Goal: Information Seeking & Learning: Understand process/instructions

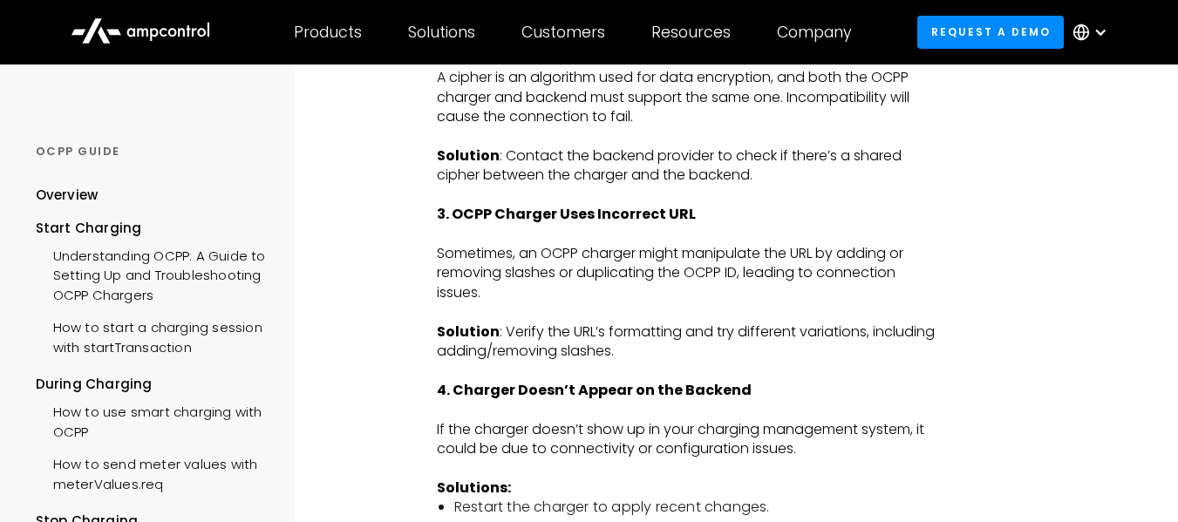
scroll to position [2702, 0]
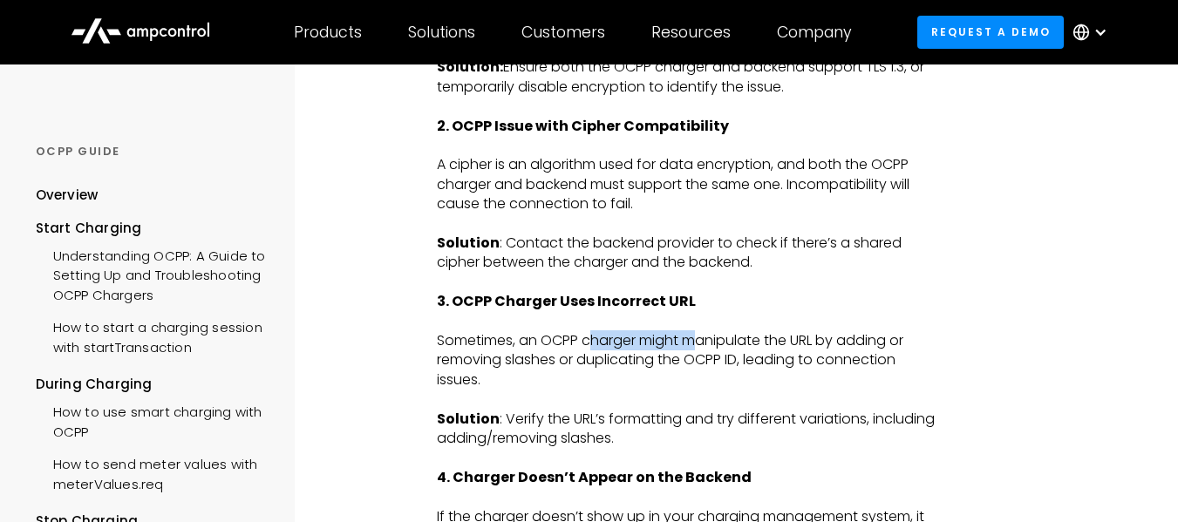
drag, startPoint x: 595, startPoint y: 340, endPoint x: 706, endPoint y: 350, distance: 111.1
click at [706, 350] on p "Sometimes, an OCPP charger might manipulate the URL by adding or removing slash…" at bounding box center [686, 360] width 499 height 58
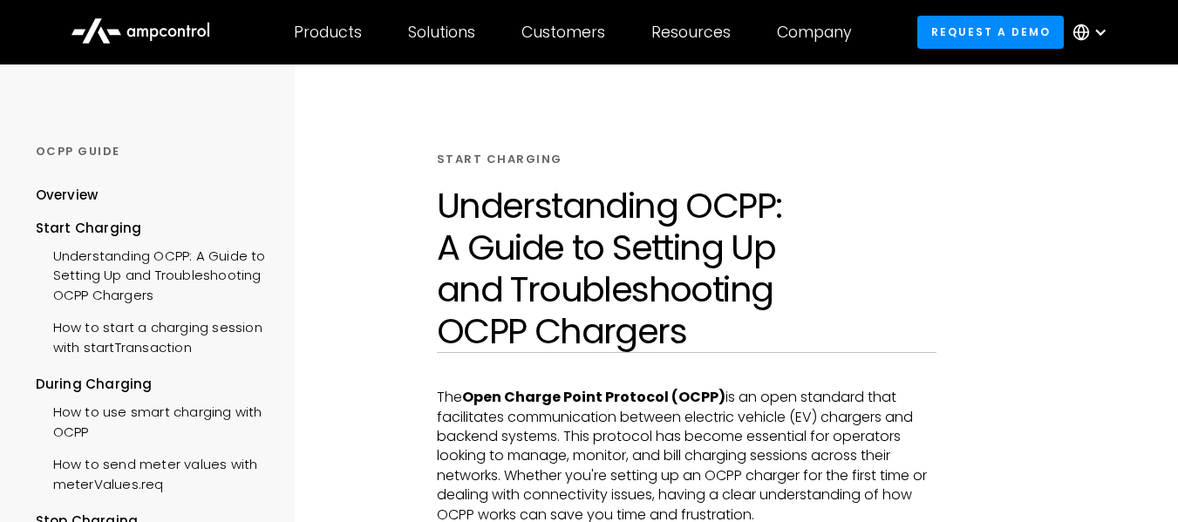
scroll to position [174, 0]
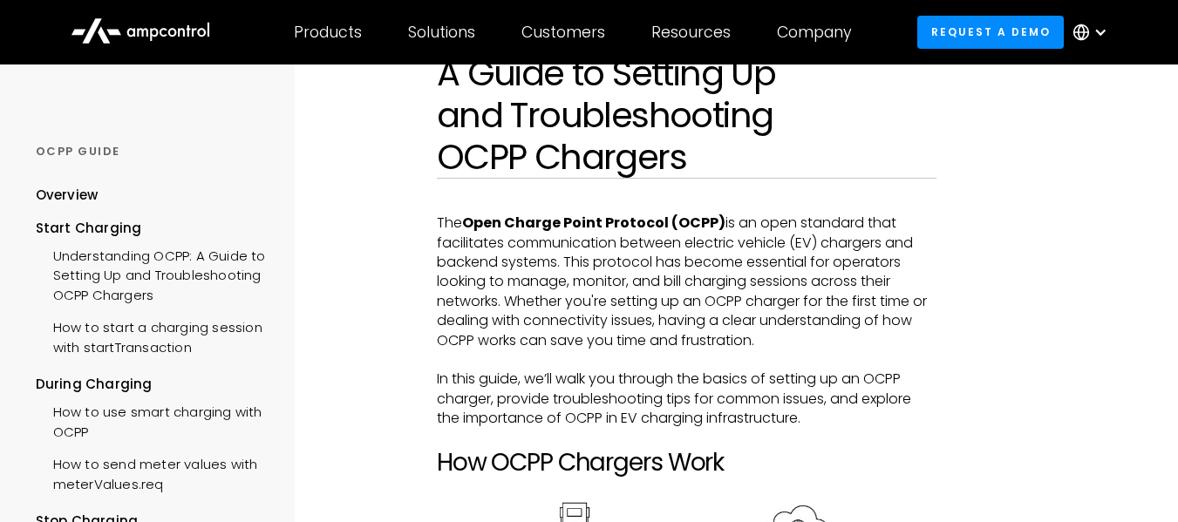
drag, startPoint x: 694, startPoint y: 270, endPoint x: 622, endPoint y: 295, distance: 75.8
click at [622, 295] on p "The Open Charge Point Protocol (OCPP) is an open standard that facilitates comm…" at bounding box center [686, 282] width 499 height 137
drag, startPoint x: 622, startPoint y: 295, endPoint x: 588, endPoint y: 300, distance: 34.3
click at [588, 300] on p "The Open Charge Point Protocol (OCPP) is an open standard that facilitates comm…" at bounding box center [686, 282] width 499 height 137
drag, startPoint x: 506, startPoint y: 302, endPoint x: 687, endPoint y: 305, distance: 181.3
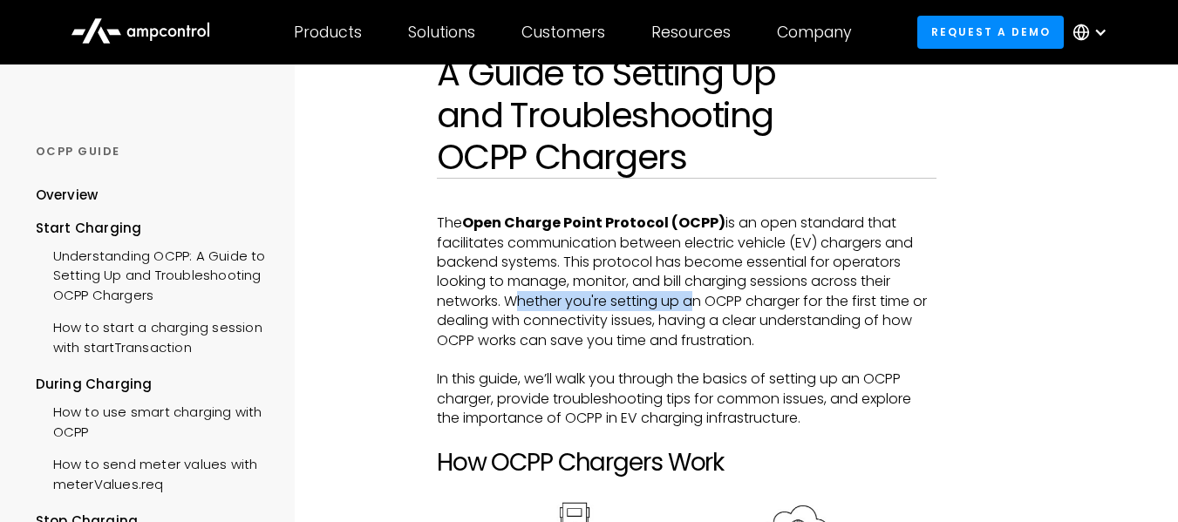
click at [687, 305] on p "The Open Charge Point Protocol (OCPP) is an open standard that facilitates comm…" at bounding box center [686, 282] width 499 height 137
click at [628, 301] on p "The Open Charge Point Protocol (OCPP) is an open standard that facilitates comm…" at bounding box center [686, 282] width 499 height 137
drag, startPoint x: 567, startPoint y: 303, endPoint x: 696, endPoint y: 305, distance: 128.1
click at [696, 305] on p "The Open Charge Point Protocol (OCPP) is an open standard that facilitates comm…" at bounding box center [686, 282] width 499 height 137
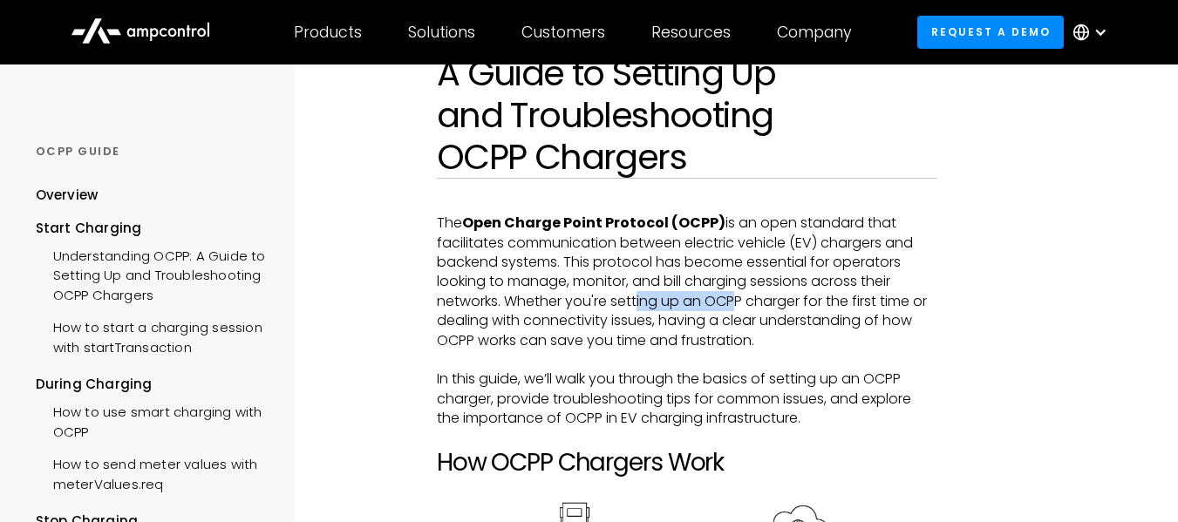
drag, startPoint x: 631, startPoint y: 304, endPoint x: 727, endPoint y: 304, distance: 95.9
click at [726, 304] on p "The Open Charge Point Protocol (OCPP) is an open standard that facilitates comm…" at bounding box center [686, 282] width 499 height 137
click at [727, 304] on p "The Open Charge Point Protocol (OCPP) is an open standard that facilitates comm…" at bounding box center [686, 282] width 499 height 137
drag, startPoint x: 703, startPoint y: 302, endPoint x: 771, endPoint y: 304, distance: 67.1
click at [771, 304] on p "The Open Charge Point Protocol (OCPP) is an open standard that facilitates comm…" at bounding box center [686, 282] width 499 height 137
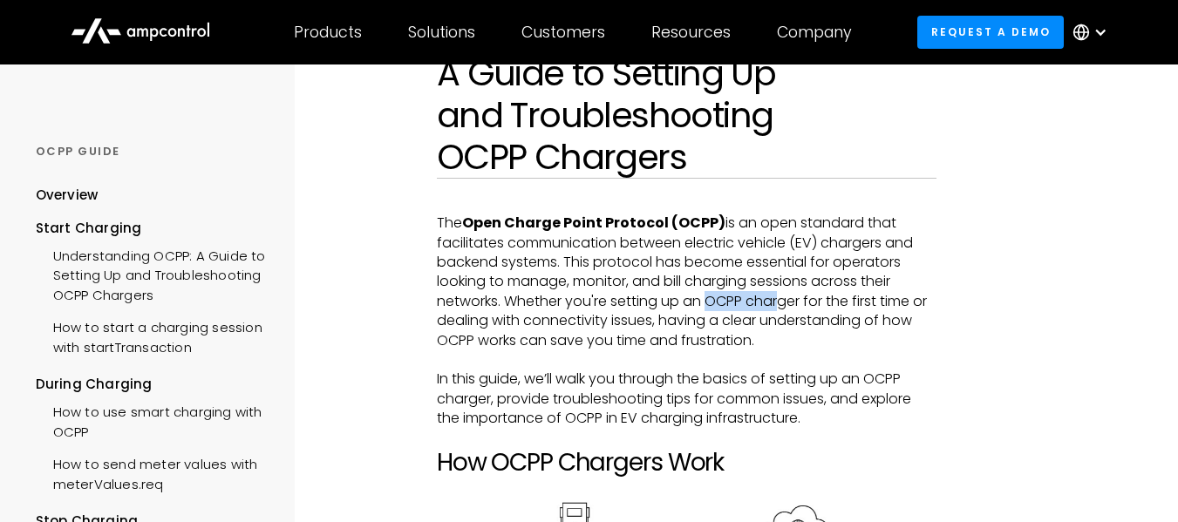
click at [771, 304] on p "The Open Charge Point Protocol (OCPP) is an open standard that facilitates comm…" at bounding box center [686, 282] width 499 height 137
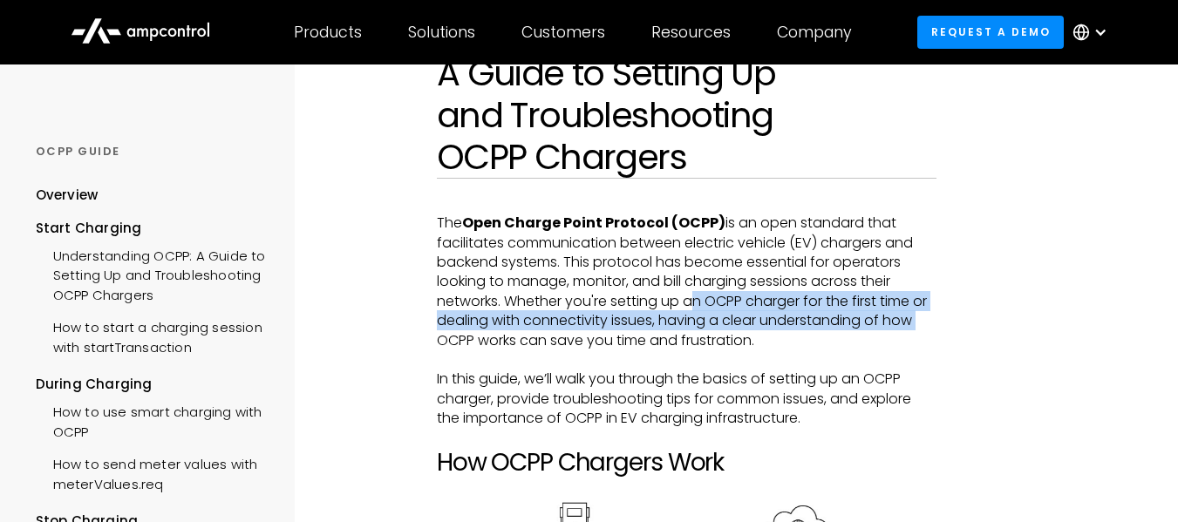
drag, startPoint x: 686, startPoint y: 304, endPoint x: 942, endPoint y: 313, distance: 256.4
click at [483, 314] on p "The Open Charge Point Protocol (OCPP) is an open standard that facilitates comm…" at bounding box center [686, 282] width 499 height 137
drag, startPoint x: 499, startPoint y: 336, endPoint x: 798, endPoint y: 346, distance: 298.3
click at [798, 346] on p "The Open Charge Point Protocol (OCPP) is an open standard that facilitates comm…" at bounding box center [686, 282] width 499 height 137
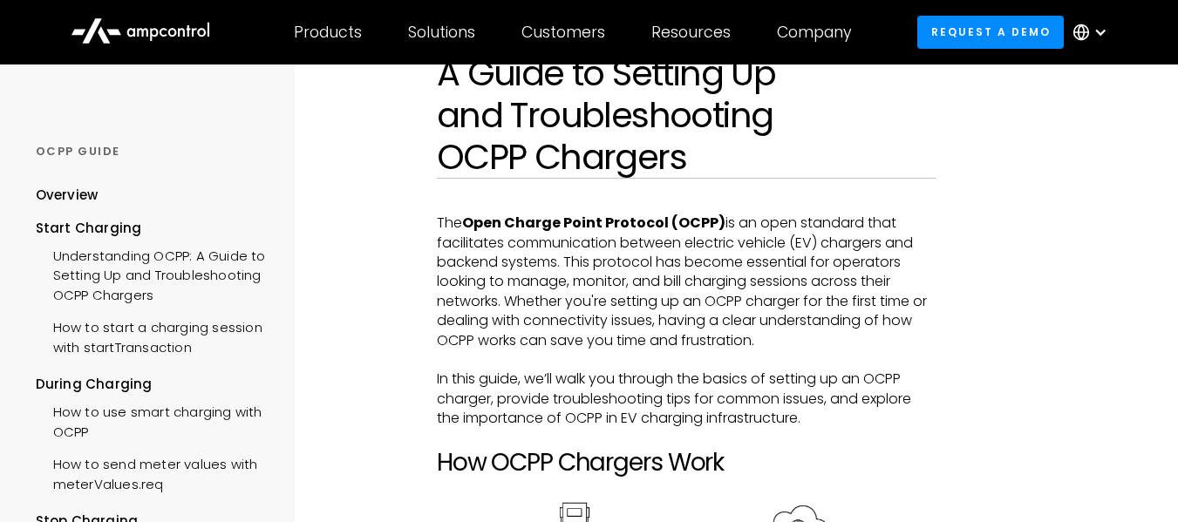
click at [708, 324] on p "The Open Charge Point Protocol (OCPP) is an open standard that facilitates comm…" at bounding box center [686, 282] width 499 height 137
drag, startPoint x: 661, startPoint y: 324, endPoint x: 767, endPoint y: 329, distance: 106.4
click at [767, 329] on p "The Open Charge Point Protocol (OCPP) is an open standard that facilitates comm…" at bounding box center [686, 282] width 499 height 137
click at [714, 339] on p "The Open Charge Point Protocol (OCPP) is an open standard that facilitates comm…" at bounding box center [686, 282] width 499 height 137
drag, startPoint x: 744, startPoint y: 319, endPoint x: 861, endPoint y: 330, distance: 117.4
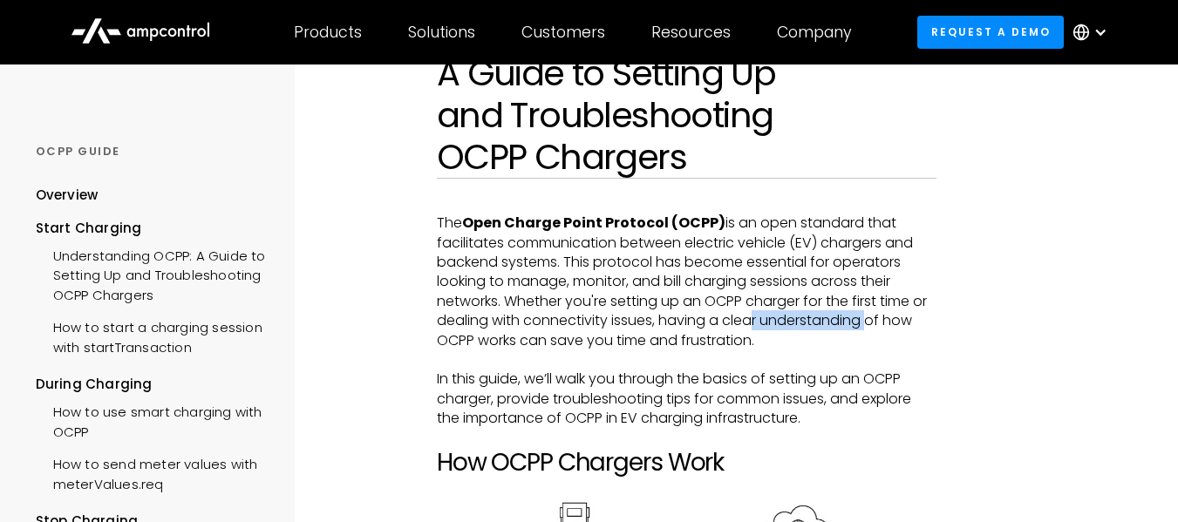
click at [861, 330] on p "The Open Charge Point Protocol (OCPP) is an open standard that facilitates comm…" at bounding box center [686, 282] width 499 height 137
click at [665, 338] on p "The Open Charge Point Protocol (OCPP) is an open standard that facilitates comm…" at bounding box center [686, 282] width 499 height 137
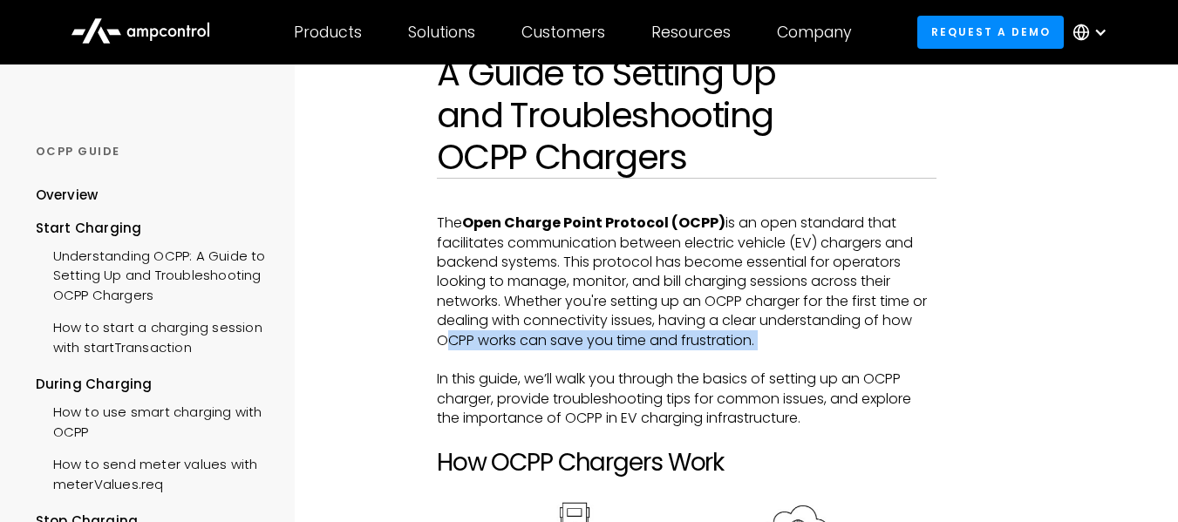
drag, startPoint x: 437, startPoint y: 344, endPoint x: 757, endPoint y: 355, distance: 320.9
click at [757, 355] on p "‍" at bounding box center [686, 359] width 499 height 19
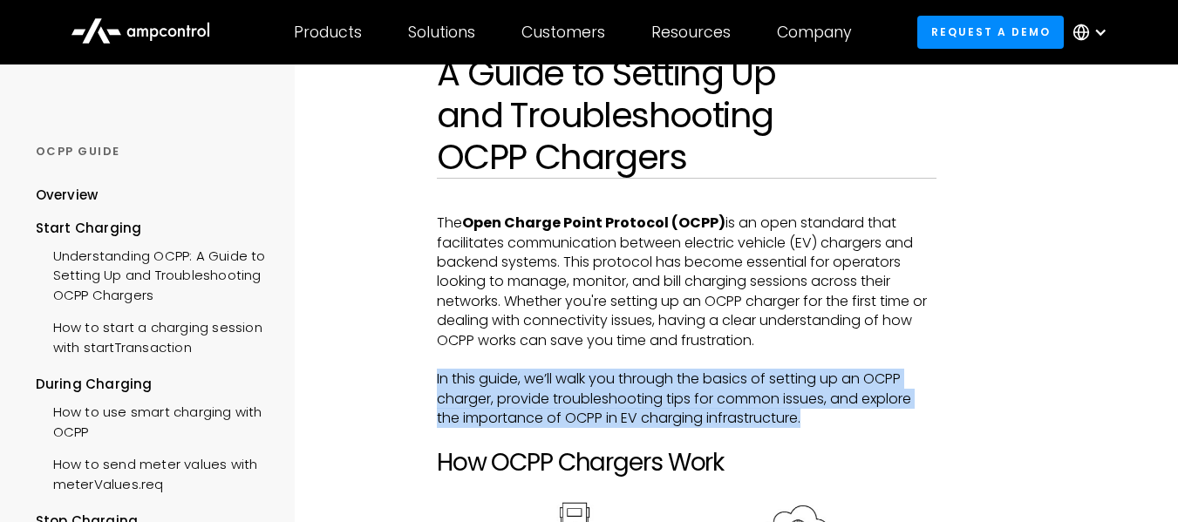
drag, startPoint x: 437, startPoint y: 382, endPoint x: 886, endPoint y: 418, distance: 451.3
click at [886, 418] on p "In this guide, we’ll walk you through the basics of setting up an OCPP charger,…" at bounding box center [686, 399] width 499 height 58
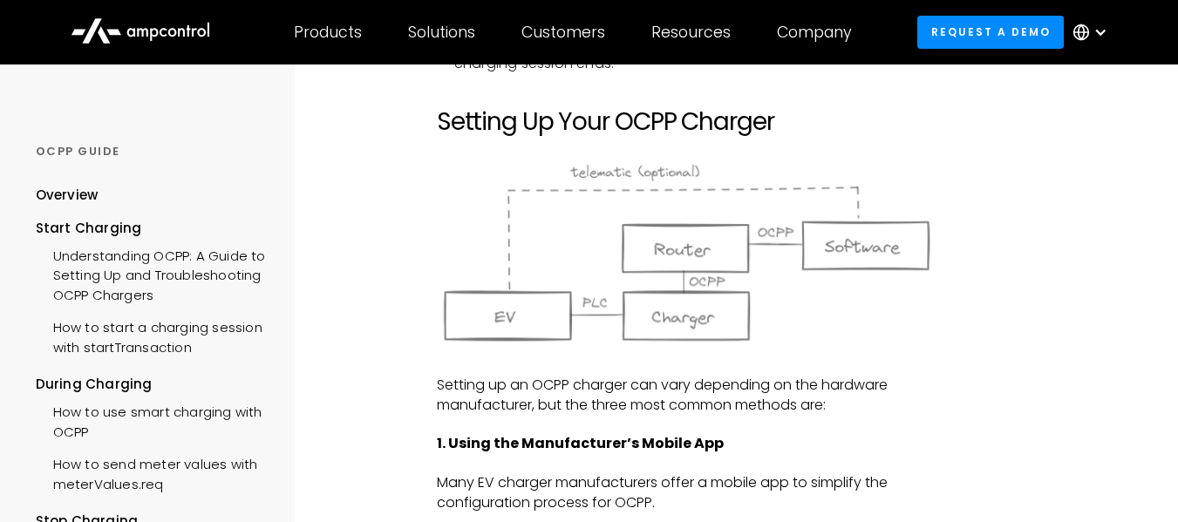
scroll to position [1255, 0]
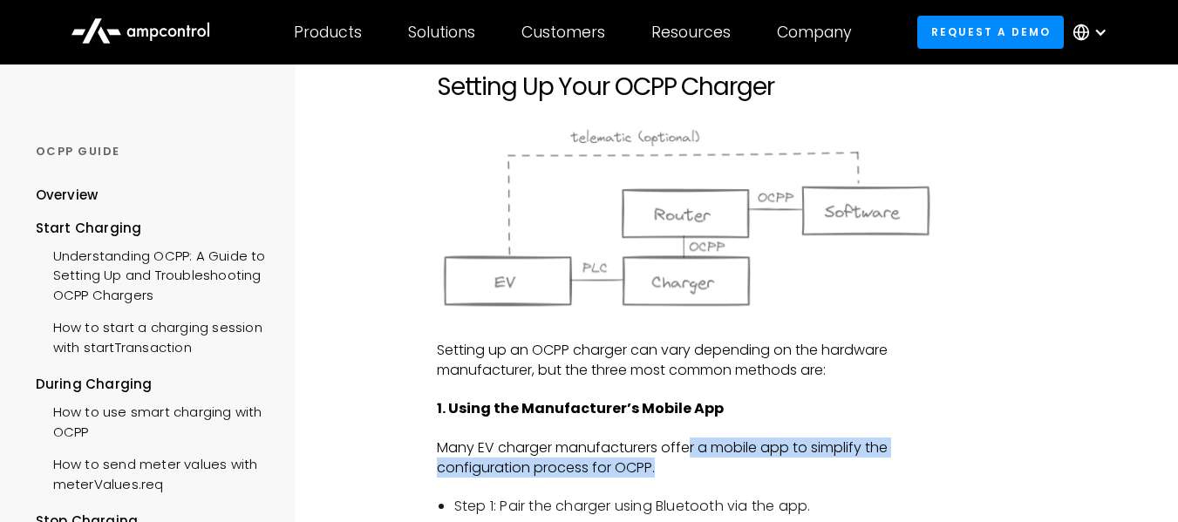
drag, startPoint x: 692, startPoint y: 452, endPoint x: 868, endPoint y: 468, distance: 176.8
click at [868, 468] on p "Many EV charger manufacturers offer a mobile app to simplify the configuration …" at bounding box center [686, 457] width 499 height 39
click at [744, 440] on p "Many EV charger manufacturers offer a mobile app to simplify the configuration …" at bounding box center [686, 457] width 499 height 39
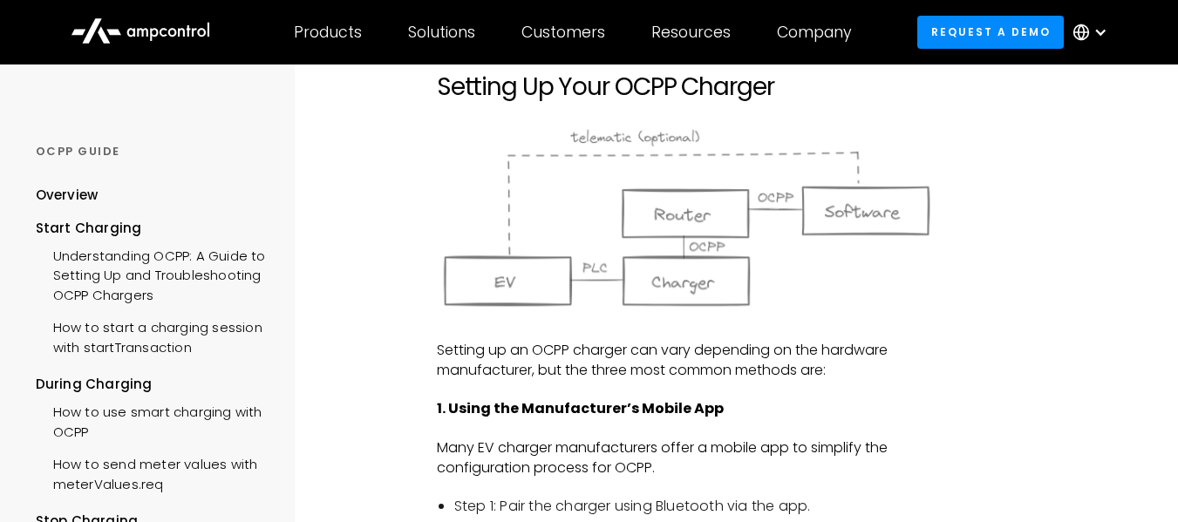
scroll to position [1430, 0]
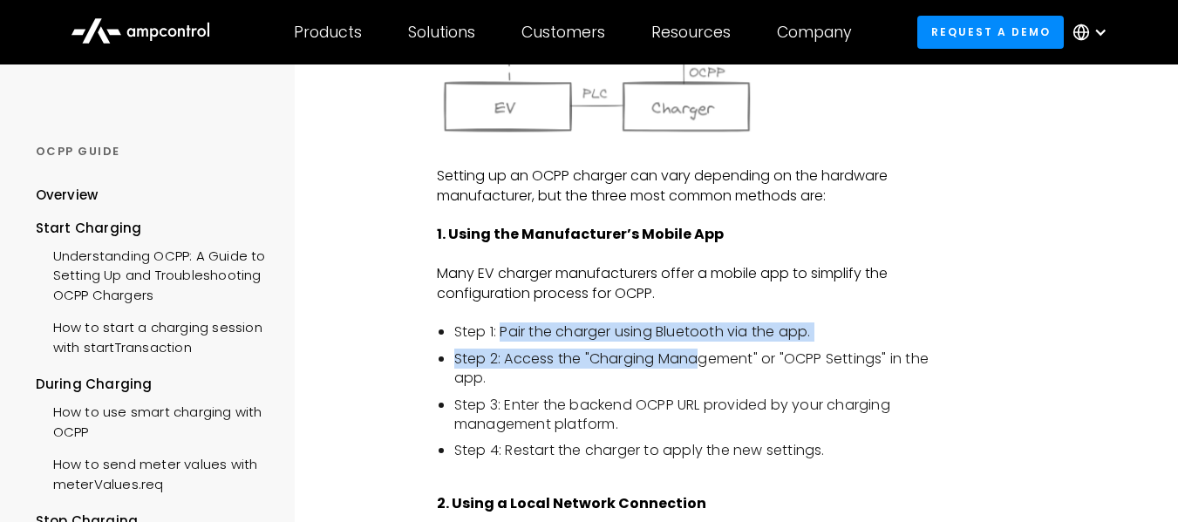
drag, startPoint x: 503, startPoint y: 333, endPoint x: 696, endPoint y: 344, distance: 193.8
click at [696, 344] on ul "Step 1: Pair the charger using Bluetooth via the app. Step 2: Access the "Charg…" at bounding box center [686, 392] width 499 height 138
click at [663, 329] on li "Step 1: Pair the charger using Bluetooth via the app." at bounding box center [695, 332] width 482 height 19
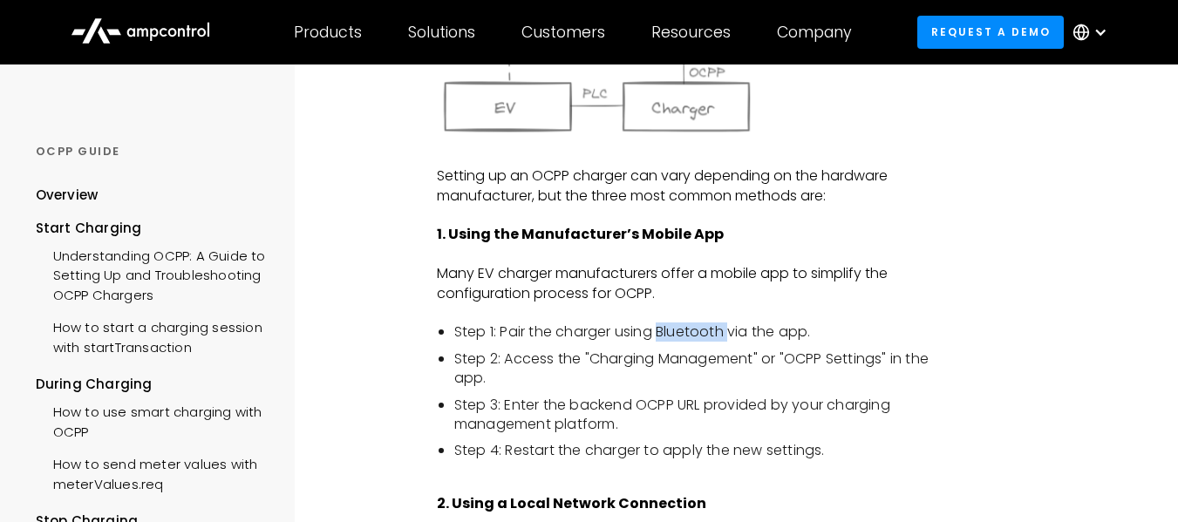
click at [663, 329] on li "Step 1: Pair the charger using Bluetooth via the app." at bounding box center [695, 332] width 482 height 19
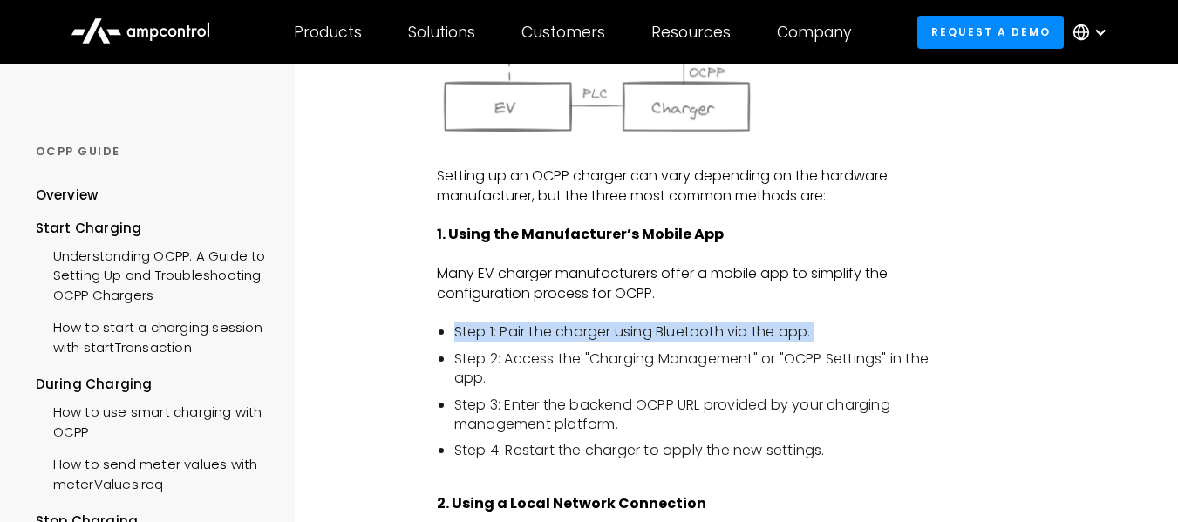
click at [663, 329] on li "Step 1: Pair the charger using Bluetooth via the app." at bounding box center [695, 332] width 482 height 19
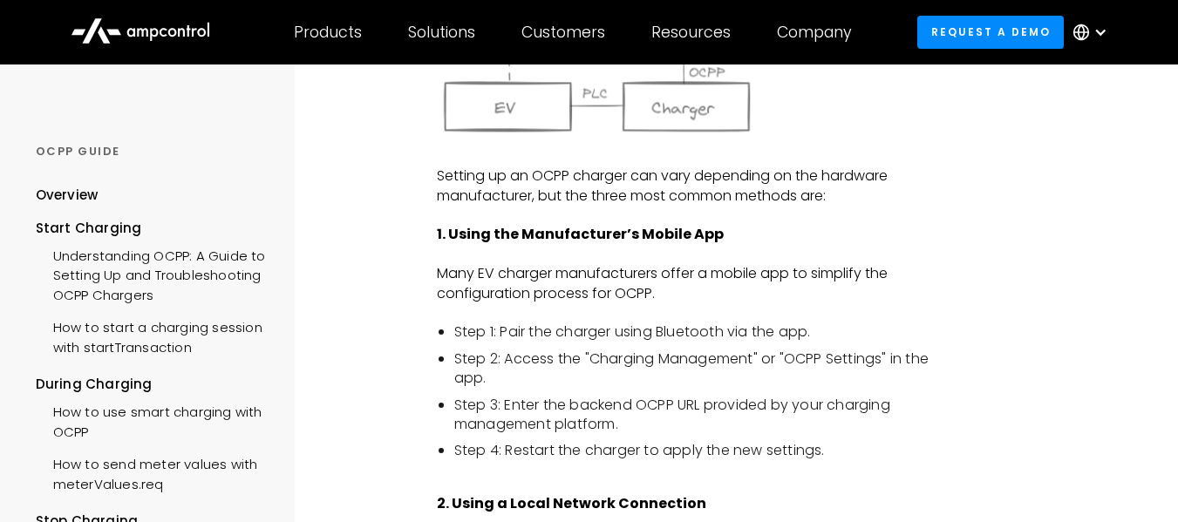
click at [509, 357] on li "Step 2: Access the "Charging Management" or "OCPP Settings" in the app." at bounding box center [695, 369] width 482 height 39
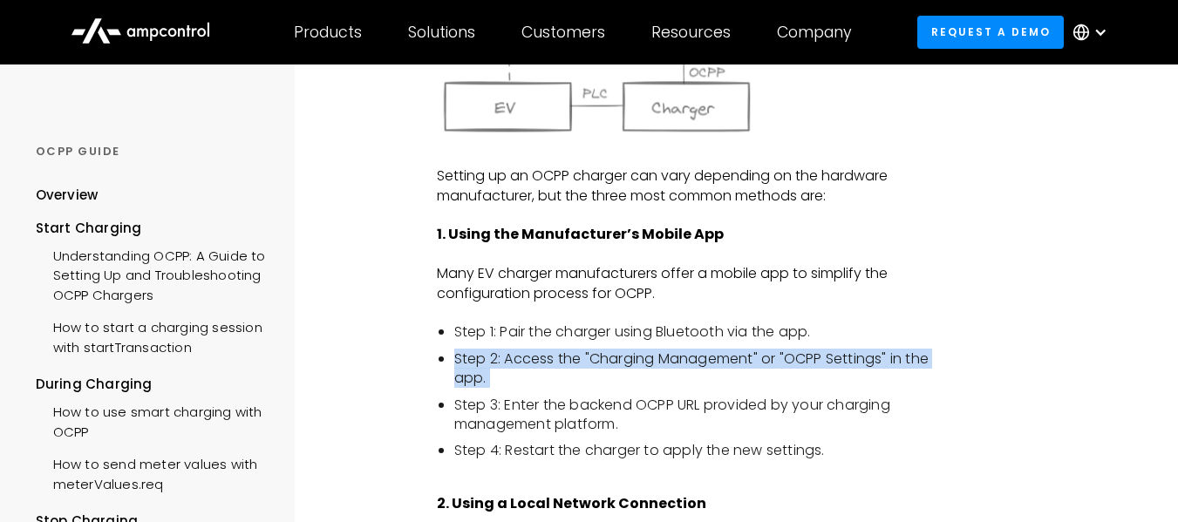
click at [509, 357] on li "Step 2: Access the "Charging Management" or "OCPP Settings" in the app." at bounding box center [695, 369] width 482 height 39
click at [656, 344] on ul "Step 1: Pair the charger using Bluetooth via the app. Step 2: Access the "Charg…" at bounding box center [686, 392] width 499 height 138
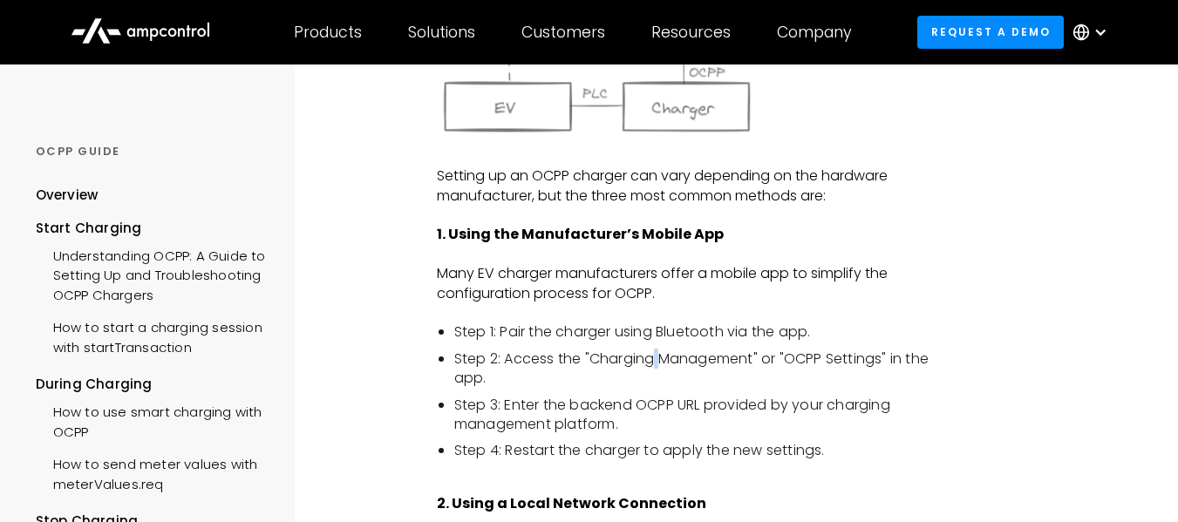
click at [656, 344] on ul "Step 1: Pair the charger using Bluetooth via the app. Step 2: Access the "Charg…" at bounding box center [686, 392] width 499 height 138
click at [606, 357] on li "Step 2: Access the "Charging Management" or "OCPP Settings" in the app." at bounding box center [695, 369] width 482 height 39
click at [541, 358] on li "Step 2: Access the "Charging Management" or "OCPP Settings" in the app." at bounding box center [695, 369] width 482 height 39
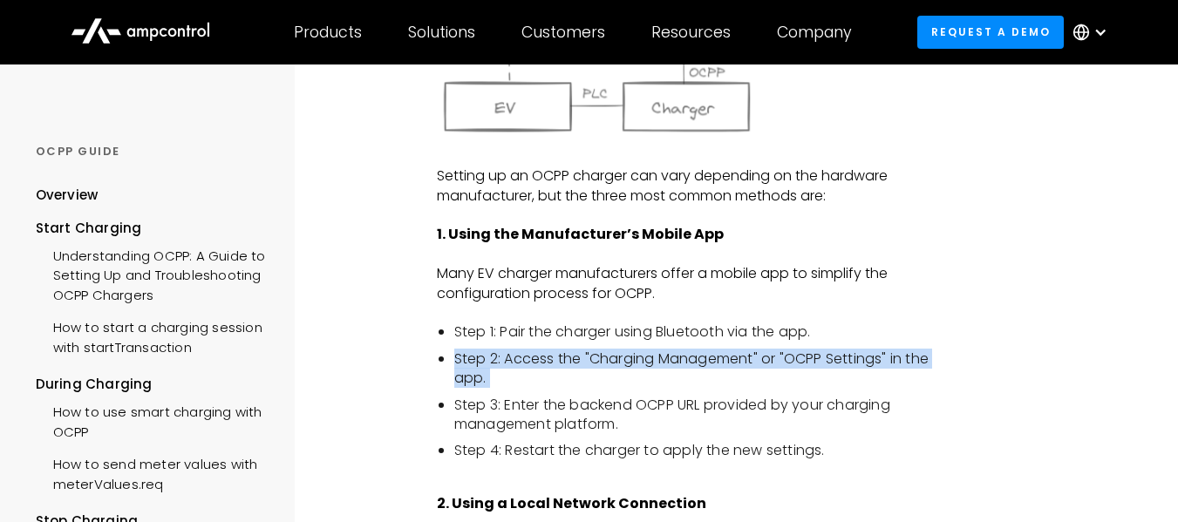
click at [541, 358] on li "Step 2: Access the "Charging Management" or "OCPP Settings" in the app." at bounding box center [695, 369] width 482 height 39
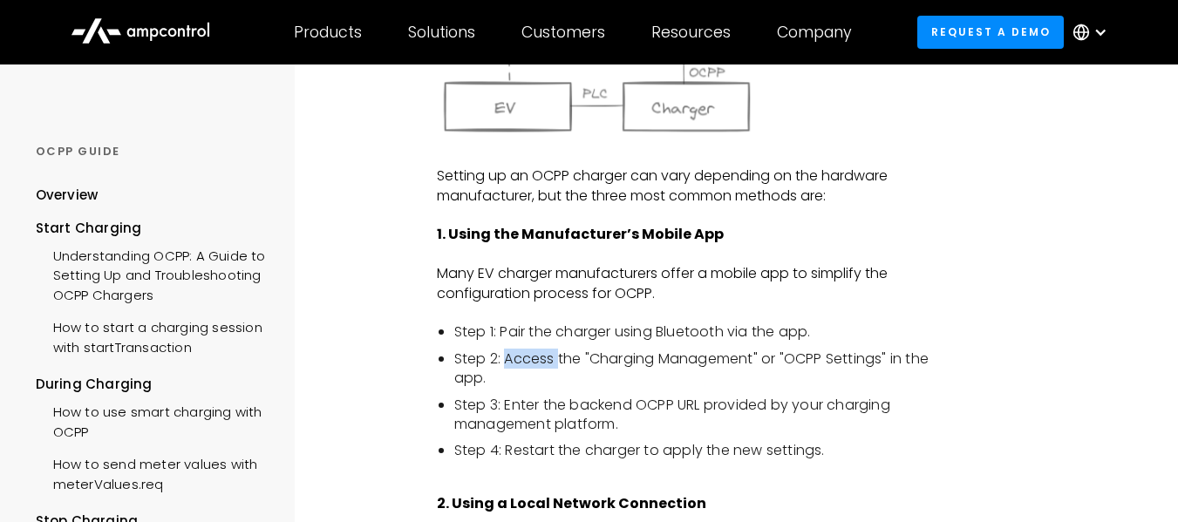
click at [541, 358] on li "Step 2: Access the "Charging Management" or "OCPP Settings" in the app." at bounding box center [695, 369] width 482 height 39
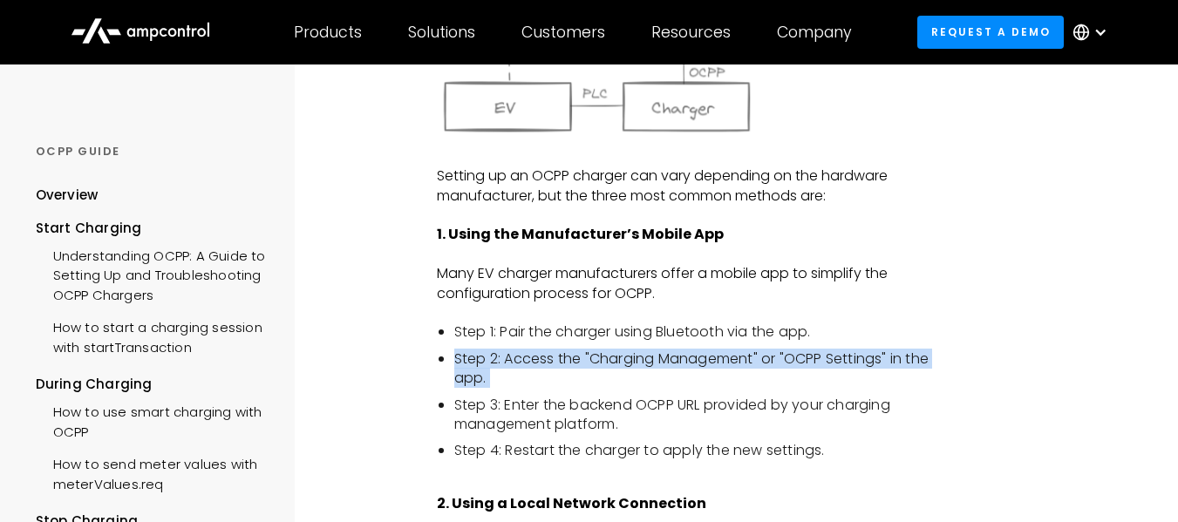
click at [541, 358] on li "Step 2: Access the "Charging Management" or "OCPP Settings" in the app." at bounding box center [695, 369] width 482 height 39
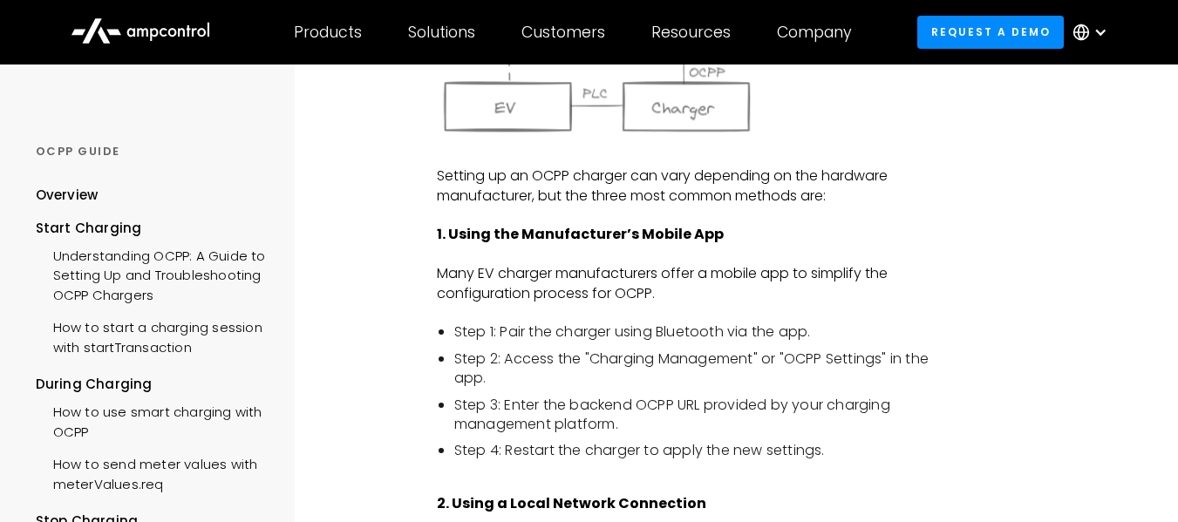
click at [520, 328] on li "Step 1: Pair the charger using Bluetooth via the app." at bounding box center [695, 332] width 482 height 19
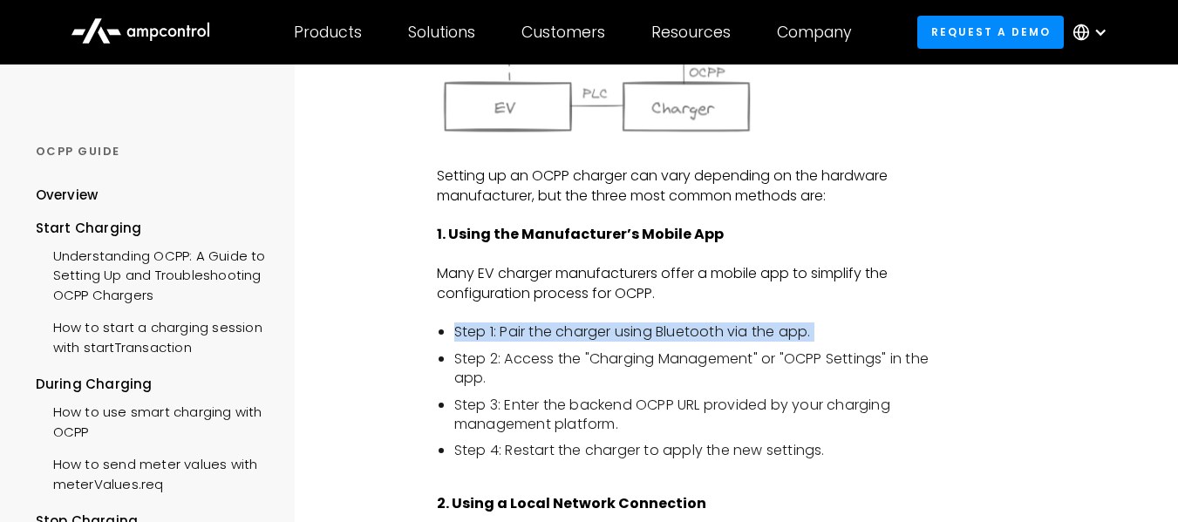
click at [520, 328] on li "Step 1: Pair the charger using Bluetooth via the app." at bounding box center [695, 332] width 482 height 19
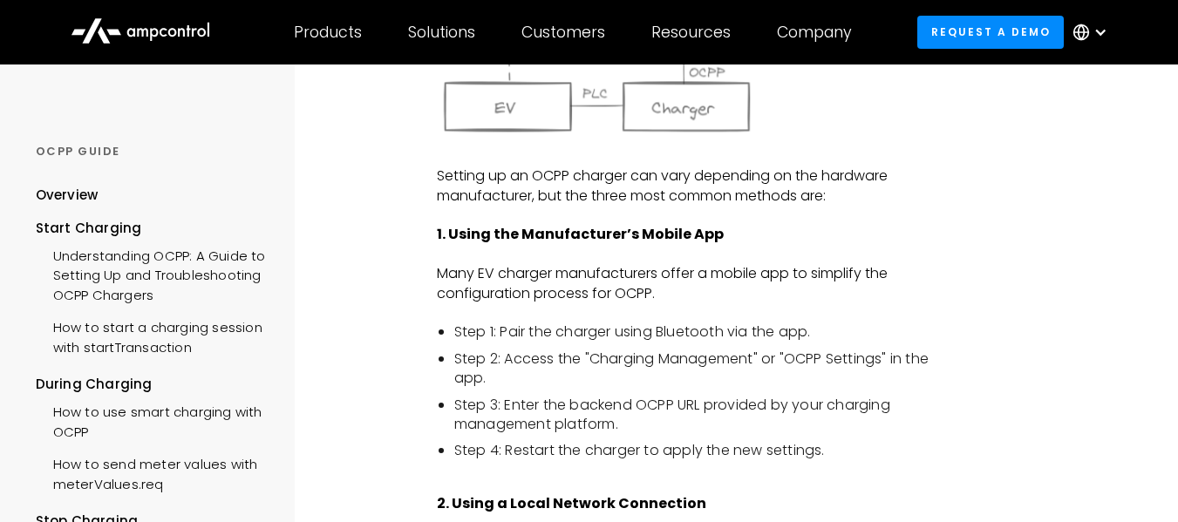
click at [521, 350] on li "Step 2: Access the "Charging Management" or "OCPP Settings" in the app." at bounding box center [695, 369] width 482 height 39
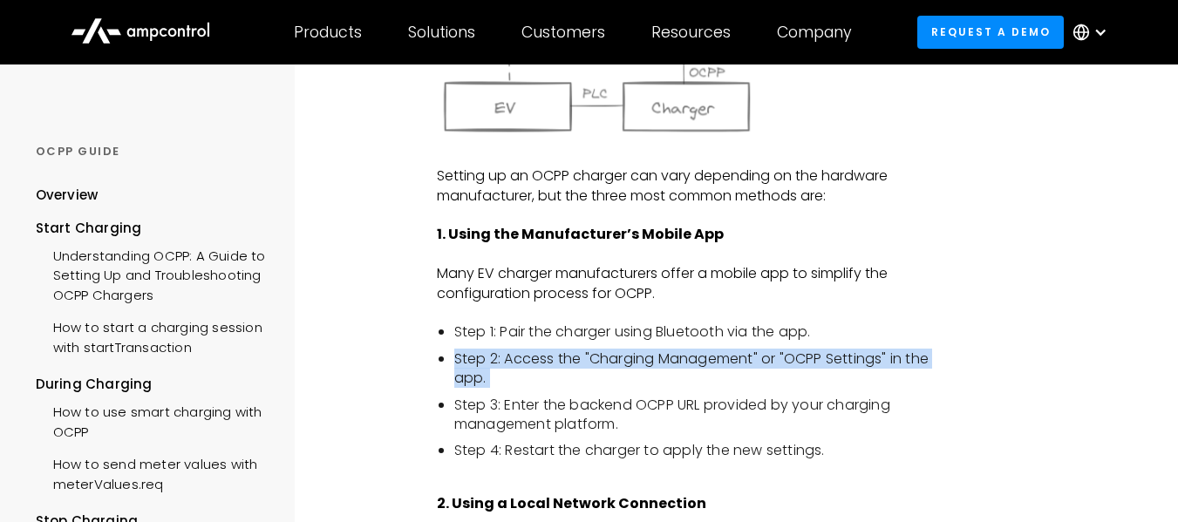
click at [521, 350] on li "Step 2: Access the "Charging Management" or "OCPP Settings" in the app." at bounding box center [695, 369] width 482 height 39
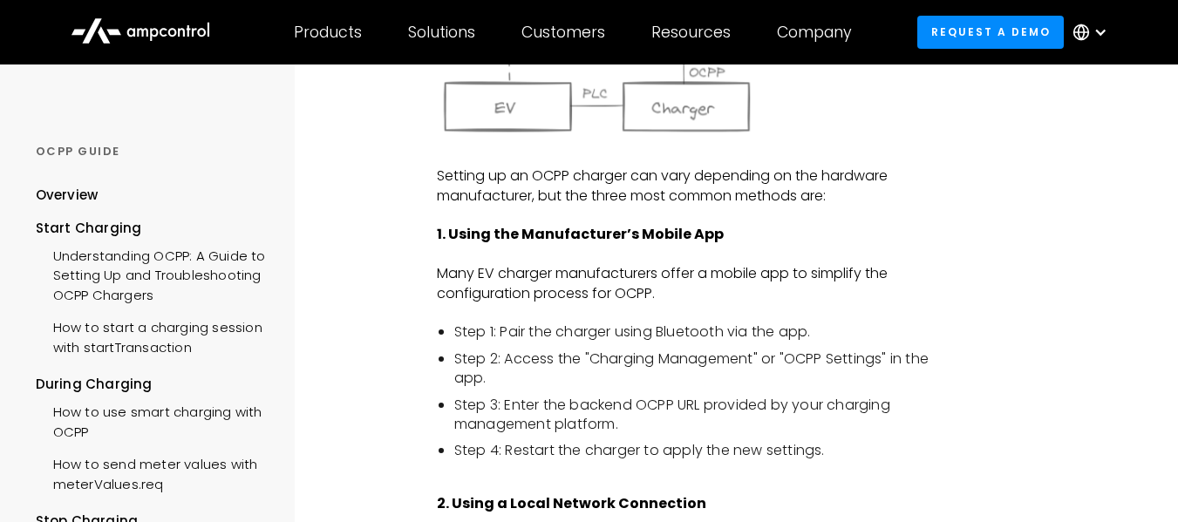
click at [547, 333] on li "Step 1: Pair the charger using Bluetooth via the app." at bounding box center [695, 332] width 482 height 19
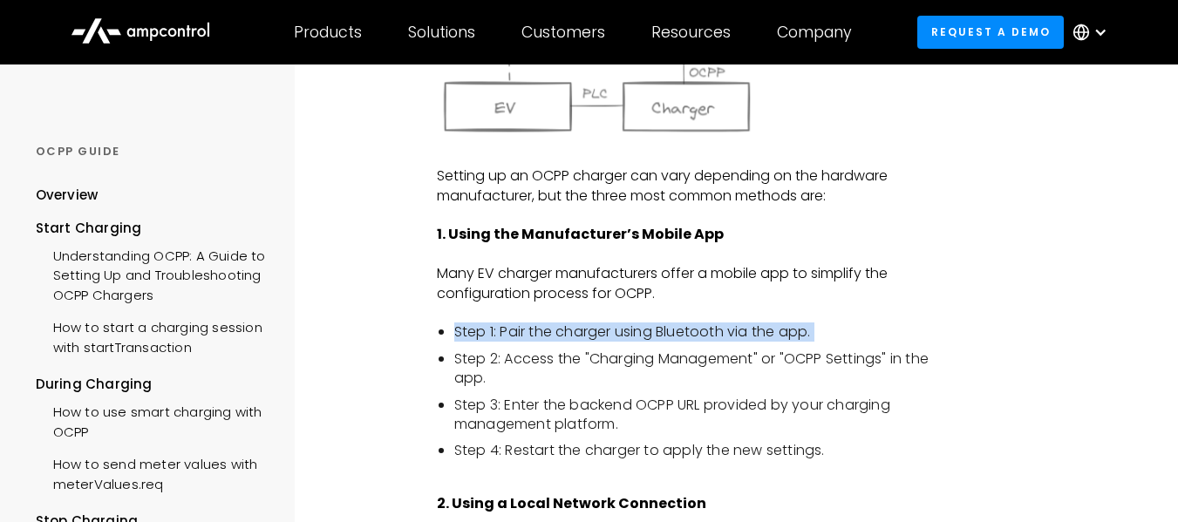
click at [547, 333] on li "Step 1: Pair the charger using Bluetooth via the app." at bounding box center [695, 332] width 482 height 19
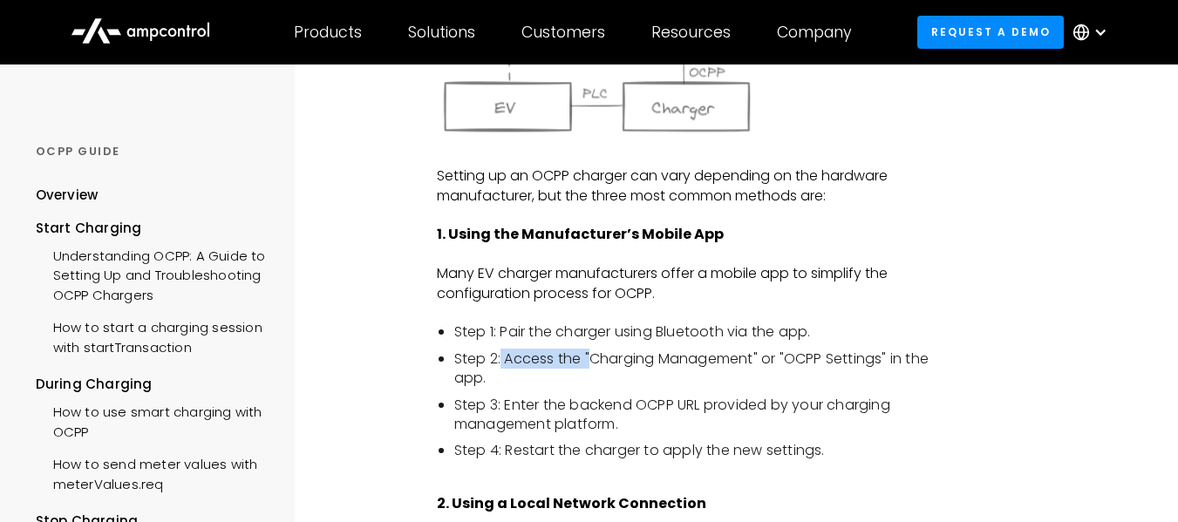
drag, startPoint x: 502, startPoint y: 359, endPoint x: 591, endPoint y: 362, distance: 88.9
click at [591, 362] on li "Step 2: Access the "Charging Management" or "OCPP Settings" in the app." at bounding box center [695, 369] width 482 height 39
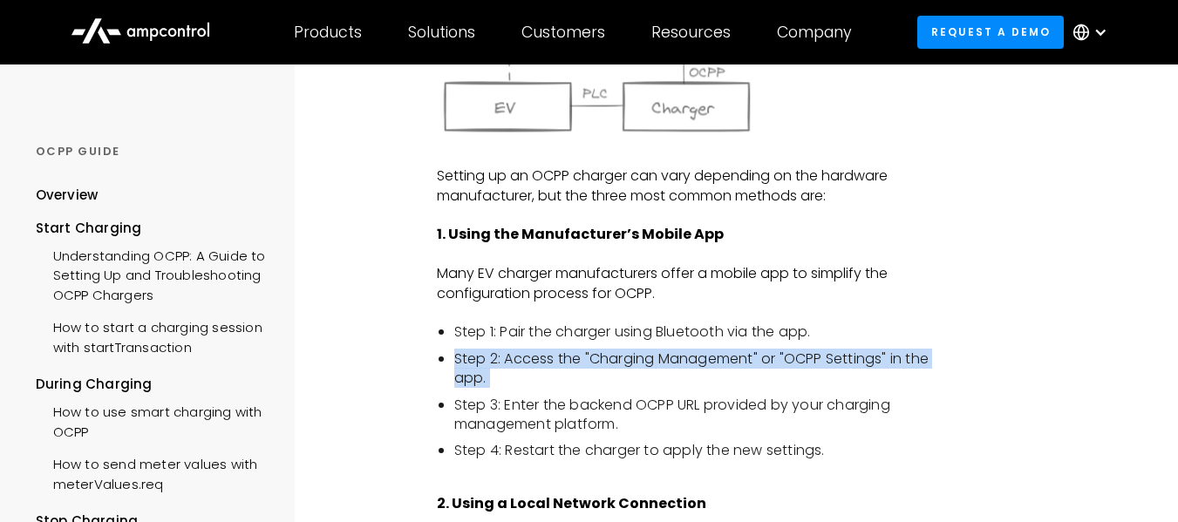
click at [591, 362] on li "Step 2: Access the "Charging Management" or "OCPP Settings" in the app." at bounding box center [695, 369] width 482 height 39
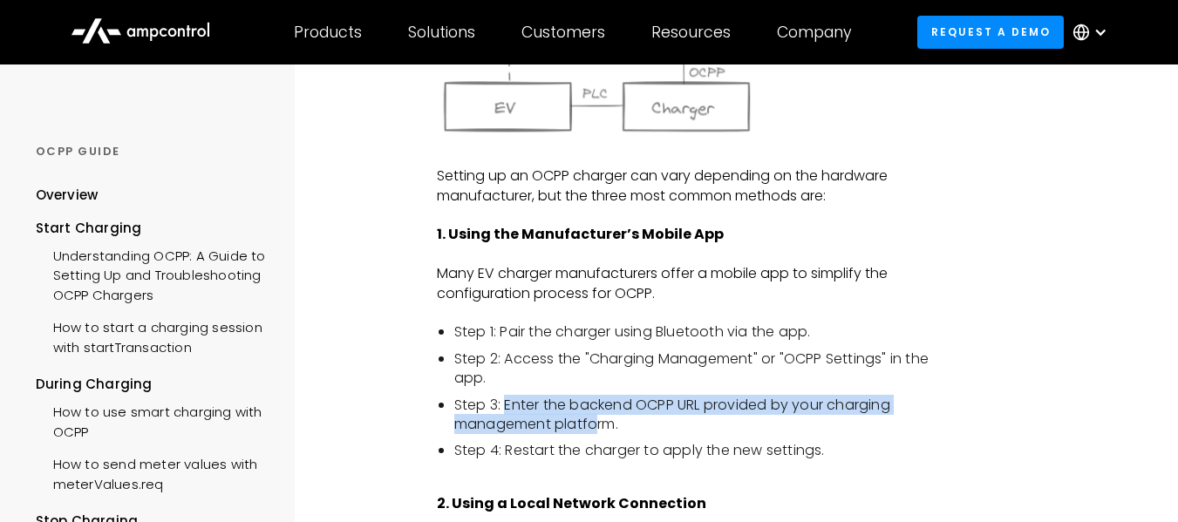
drag, startPoint x: 505, startPoint y: 407, endPoint x: 596, endPoint y: 427, distance: 93.7
click at [596, 427] on li "Step 3: Enter the backend OCPP URL provided by your charging management platfor…" at bounding box center [695, 415] width 482 height 39
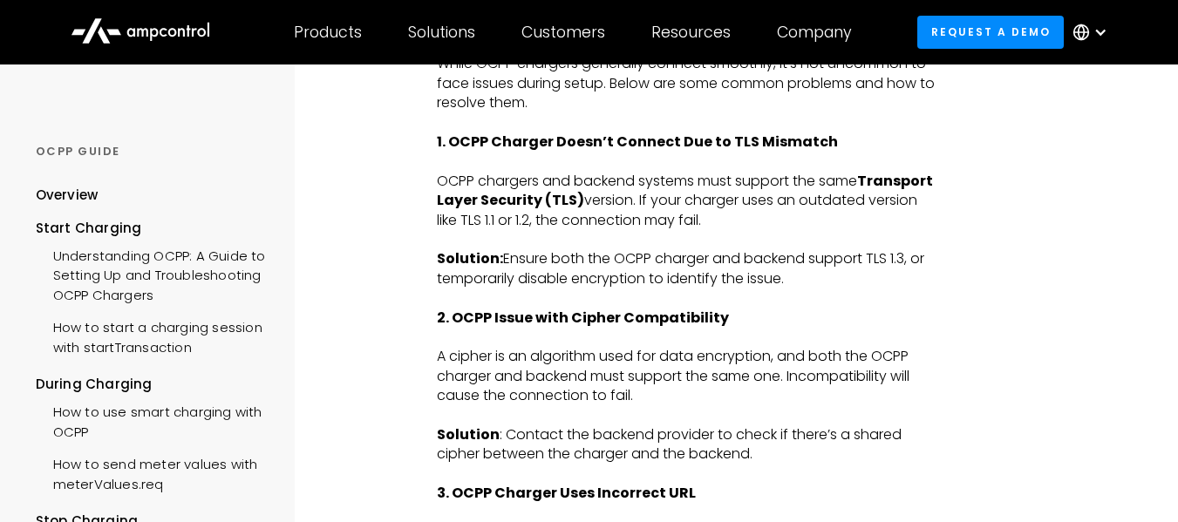
scroll to position [2545, 0]
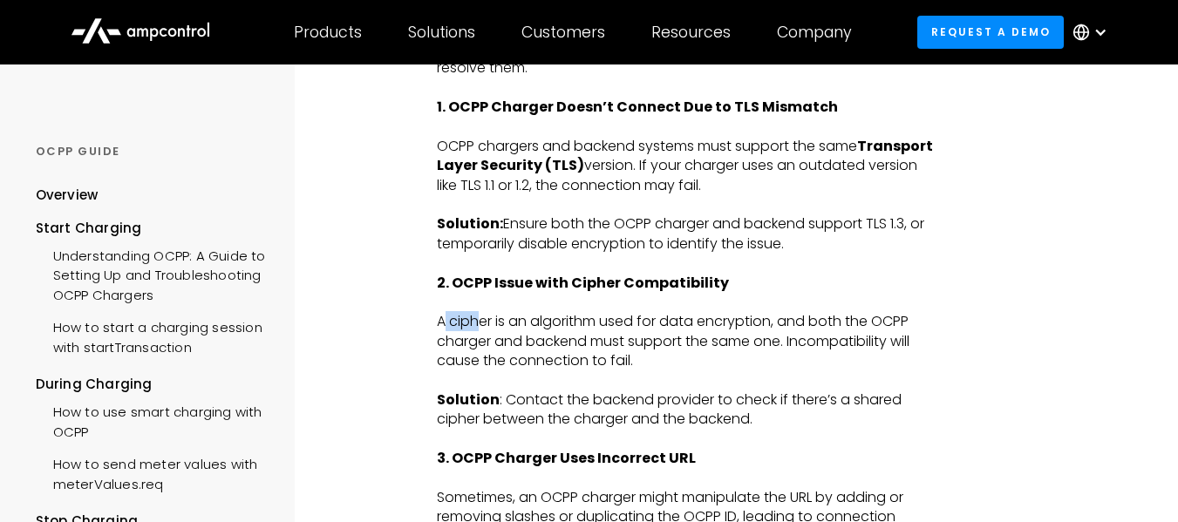
drag, startPoint x: 443, startPoint y: 319, endPoint x: 475, endPoint y: 322, distance: 32.4
click at [475, 322] on p "A cipher is an algorithm used for data encryption, and both the OCPP charger an…" at bounding box center [686, 341] width 499 height 58
click at [460, 321] on p "A cipher is an algorithm used for data encryption, and both the OCPP charger an…" at bounding box center [686, 341] width 499 height 58
drag, startPoint x: 452, startPoint y: 326, endPoint x: 491, endPoint y: 328, distance: 38.4
click at [491, 328] on p "A cipher is an algorithm used for data encryption, and both the OCPP charger an…" at bounding box center [686, 341] width 499 height 58
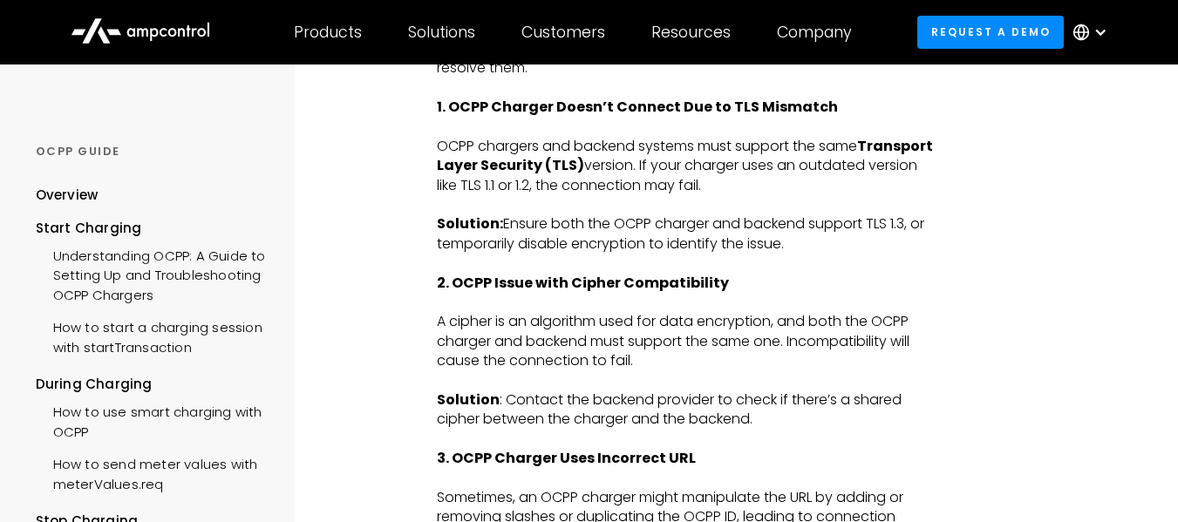
click at [702, 300] on p "‍" at bounding box center [686, 302] width 499 height 19
click at [772, 280] on p "2. OCPP Issue with Cipher Compatibility" at bounding box center [686, 283] width 499 height 19
